Goal: Navigation & Orientation: Find specific page/section

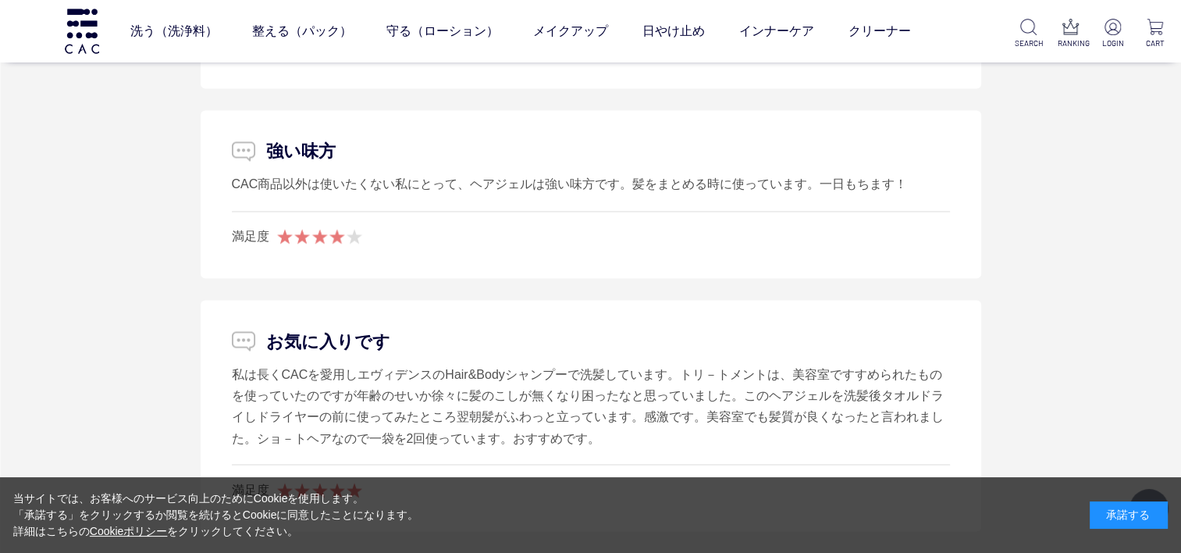
scroll to position [2342, 0]
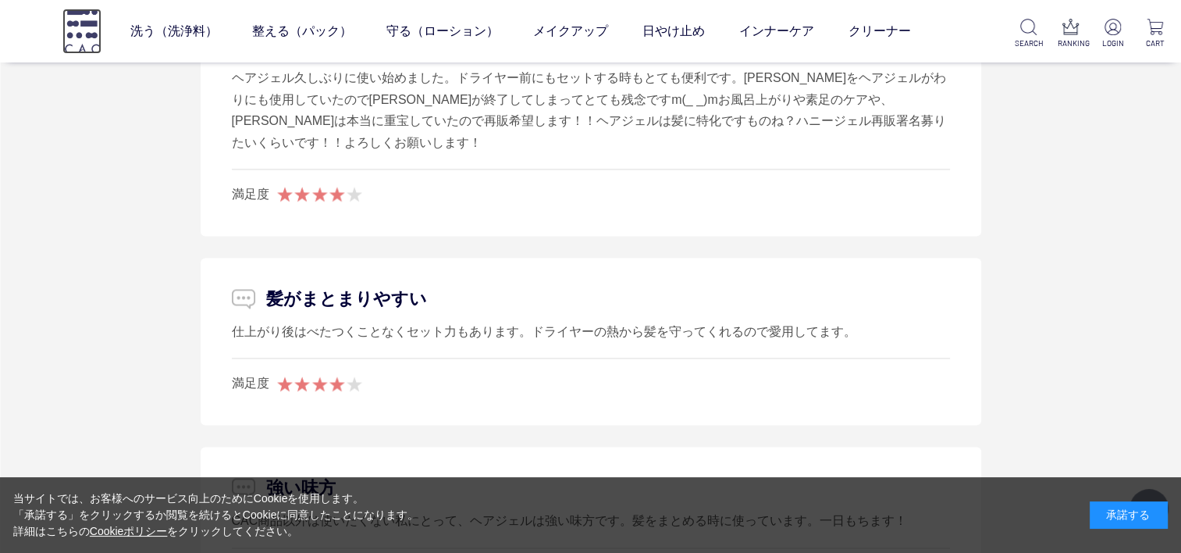
click at [65, 34] on img at bounding box center [81, 31] width 39 height 44
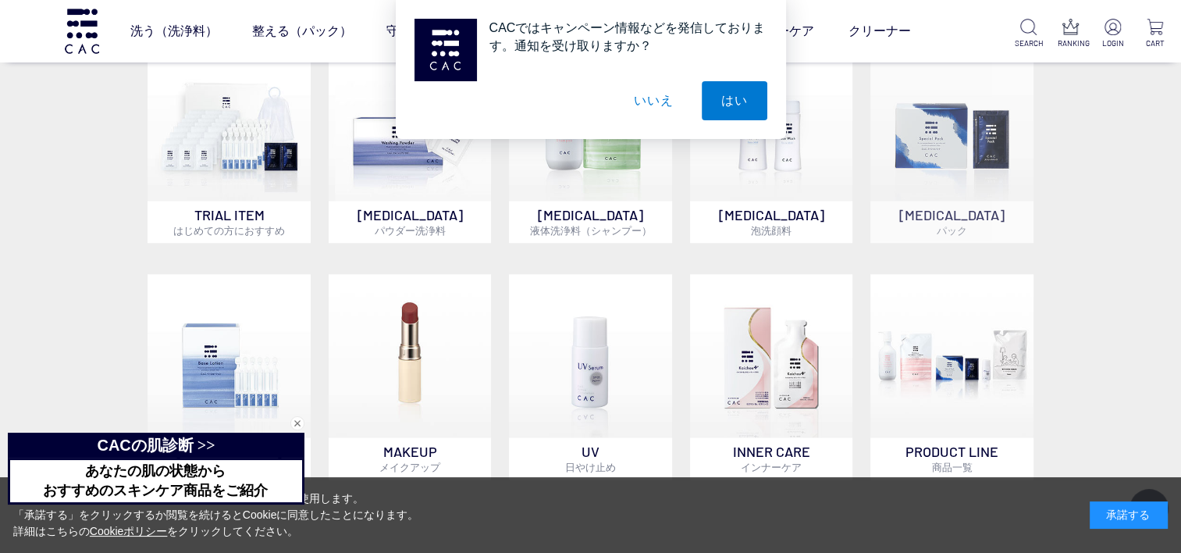
scroll to position [1171, 0]
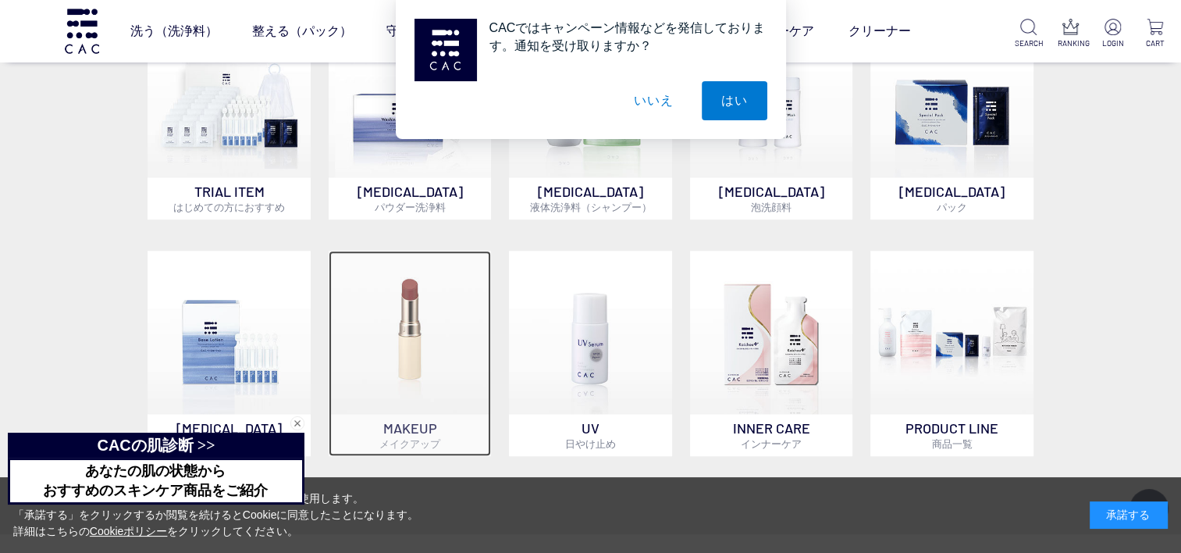
click at [400, 302] on img at bounding box center [410, 332] width 163 height 163
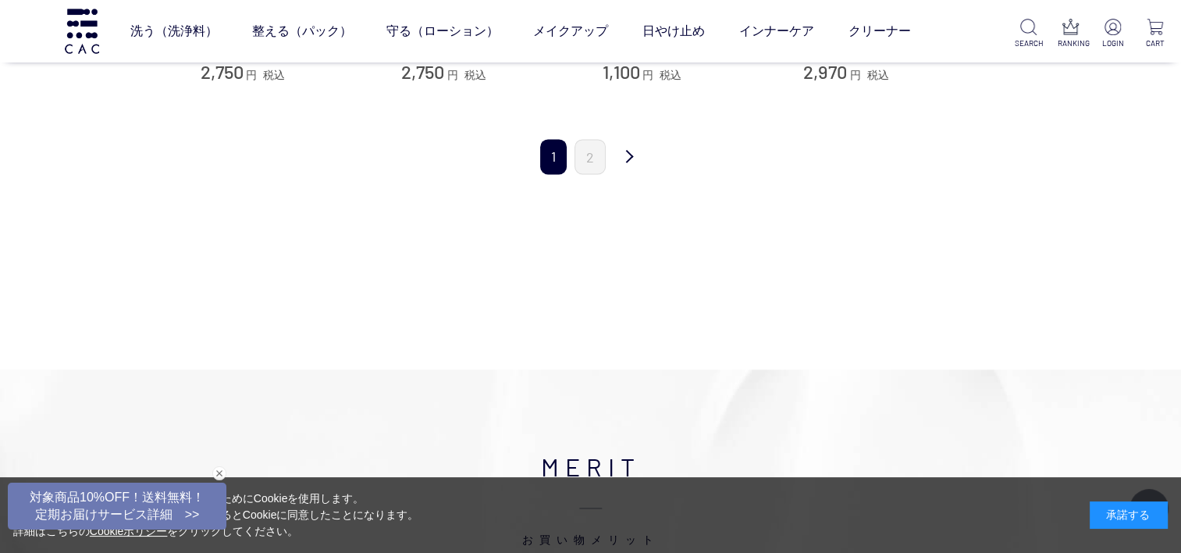
scroll to position [1951, 0]
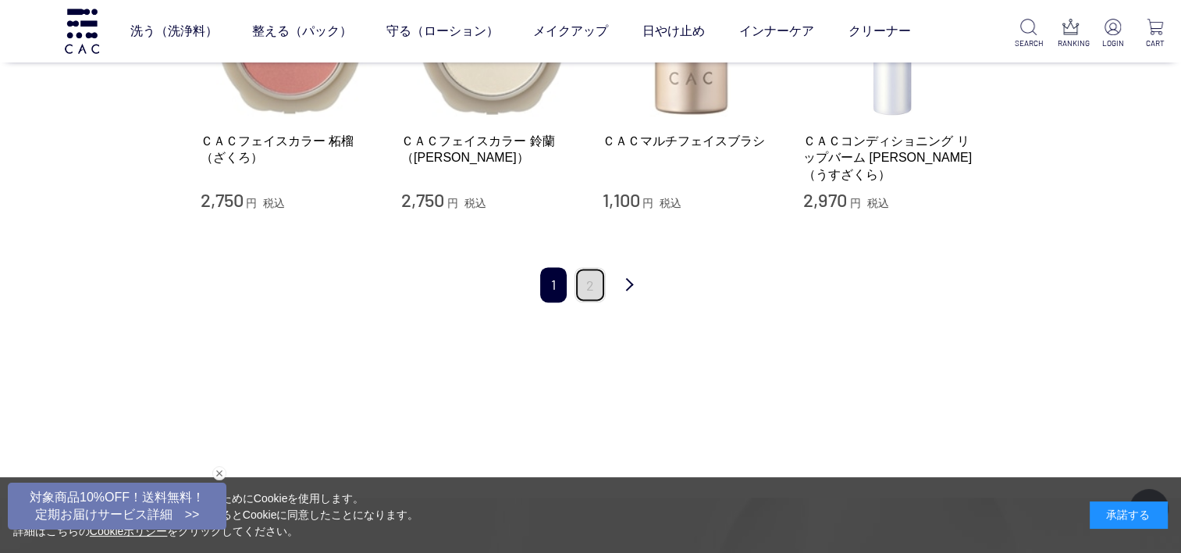
click at [593, 267] on link "2" at bounding box center [589, 284] width 31 height 35
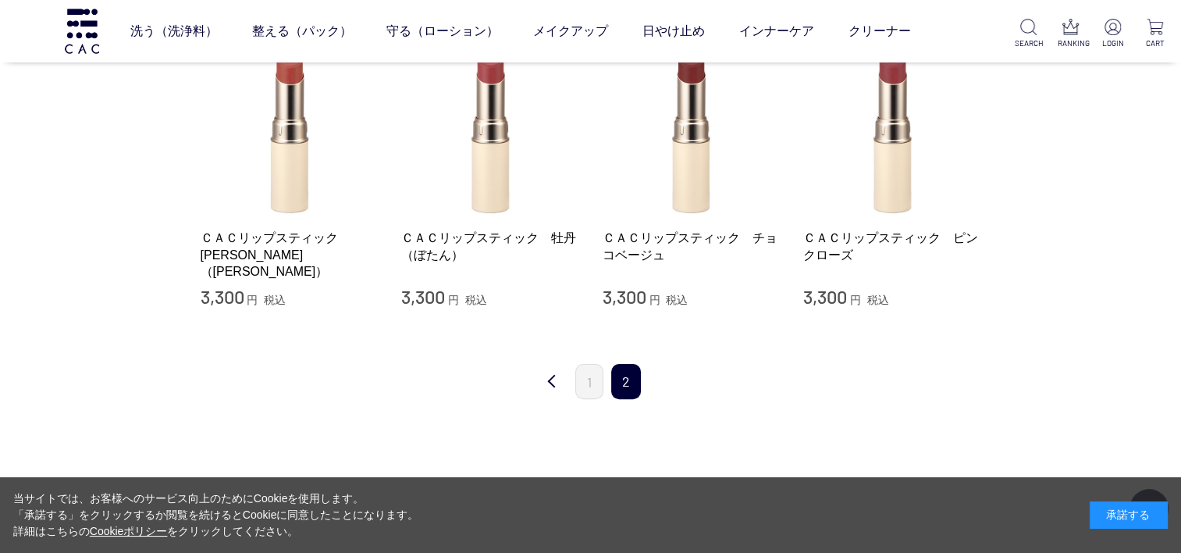
scroll to position [546, 0]
